Goal: Task Accomplishment & Management: Manage account settings

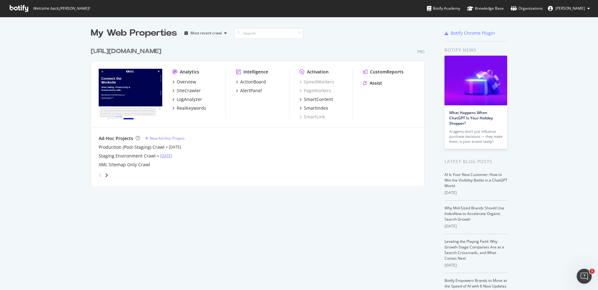
click at [171, 154] on link "[DATE]" at bounding box center [166, 155] width 12 height 5
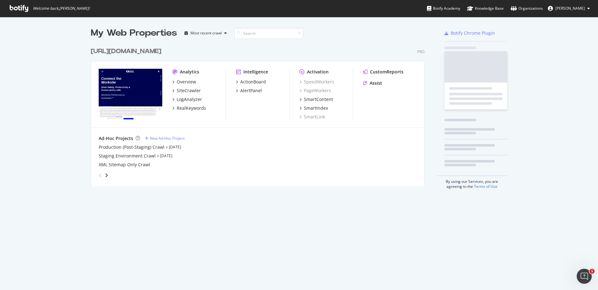
scroll to position [290, 598]
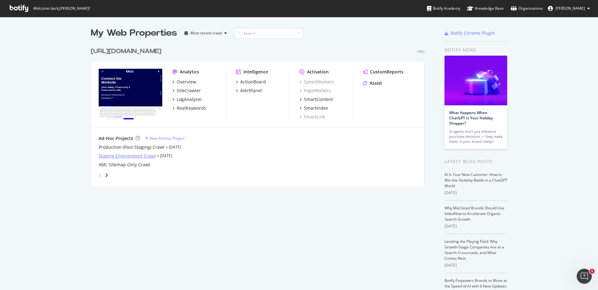
click at [124, 159] on div "Staging Environment Crawl" at bounding box center [127, 156] width 57 height 6
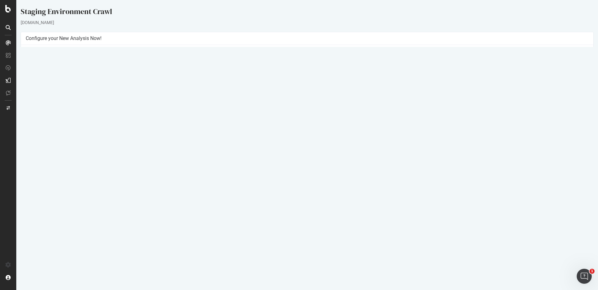
click at [329, 157] on link "Settings" at bounding box center [327, 154] width 14 height 5
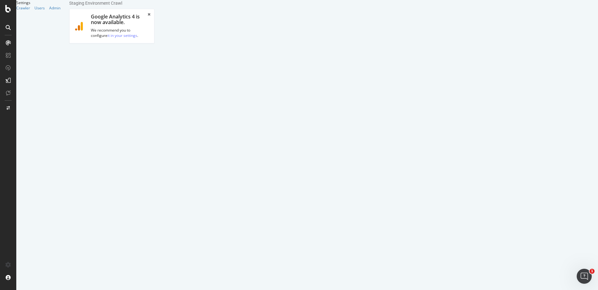
click at [144, 83] on link "Scheduling" at bounding box center [127, 91] width 33 height 17
click at [137, 167] on input "[DATE]" at bounding box center [105, 172] width 63 height 11
click at [105, 229] on td "18" at bounding box center [97, 233] width 15 height 9
type input "[DATE]"
click at [99, 178] on select "00 01 02 03 04 05 06 07 08 09 10 11 12 13 14 15 16 17 18 19 20 21 22 23" at bounding box center [86, 183] width 25 height 11
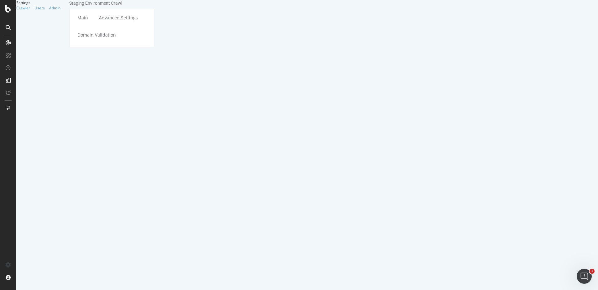
click at [99, 178] on select "00 01 02 03 04 05 06 07 08 09 10 11 12 13 14 15 16 17 18 19 20 21 22 23" at bounding box center [86, 183] width 25 height 11
click at [149, 105] on section "Scheduling an ad-hoc crawl will subject your site to a higher crawl rate than c…" at bounding box center [111, 160] width 75 height 143
click at [129, 178] on select "00 15 30 45" at bounding box center [116, 183] width 25 height 11
select select "15"
click at [129, 178] on select "00 15 30 45" at bounding box center [116, 183] width 25 height 11
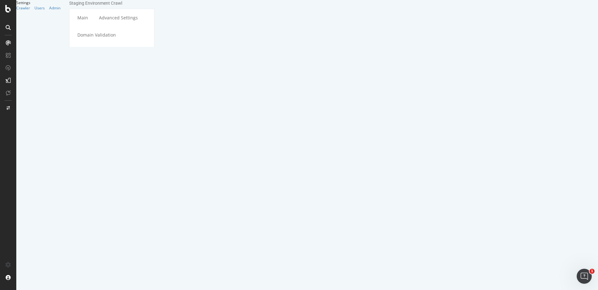
click at [142, 245] on input "Save & Back to Project" at bounding box center [119, 249] width 45 height 9
